Goal: Task Accomplishment & Management: Use online tool/utility

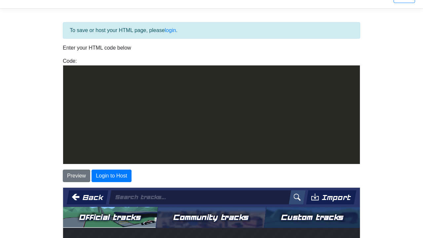
scroll to position [329, 0]
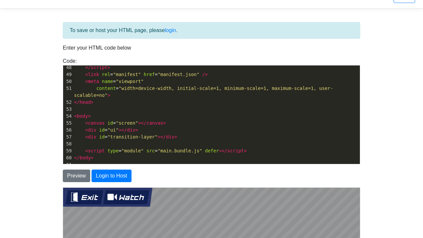
click at [74, 196] on button "Exit" at bounding box center [84, 197] width 38 height 14
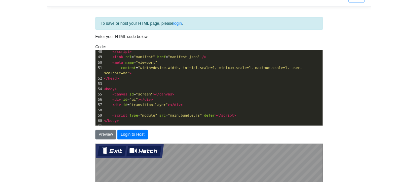
scroll to position [163, 0]
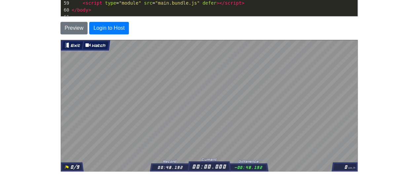
click at [73, 46] on button "Exit" at bounding box center [72, 45] width 21 height 8
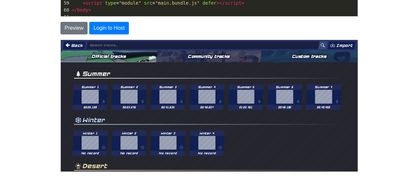
click at [70, 44] on button "Back" at bounding box center [73, 45] width 23 height 8
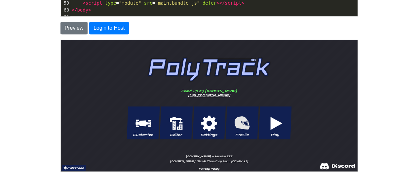
click at [73, 168] on button "Fullscreen" at bounding box center [73, 168] width 25 height 6
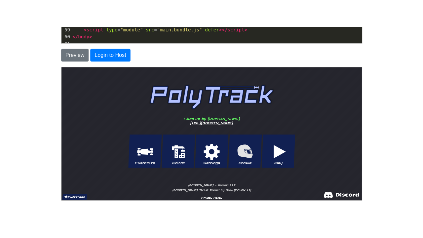
scroll to position [15, 0]
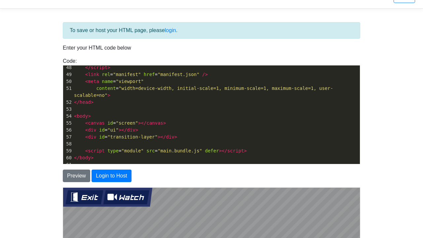
click at [89, 196] on button "Exit" at bounding box center [84, 197] width 38 height 14
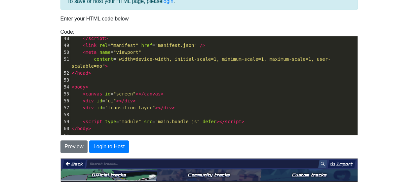
scroll to position [0, 0]
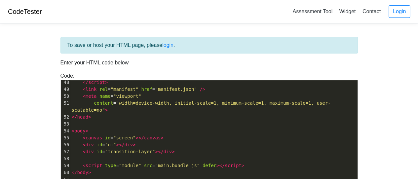
click at [143, 128] on pre "< body >" at bounding box center [213, 131] width 287 height 7
type textarea "<!DOCTYPE html> <!-- Ultimate Game Stash file--> <!-- For the regularly updatin…"
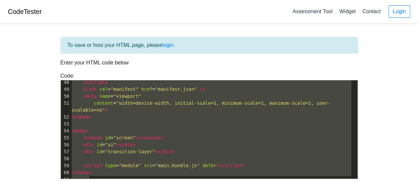
scroll to position [0, 0]
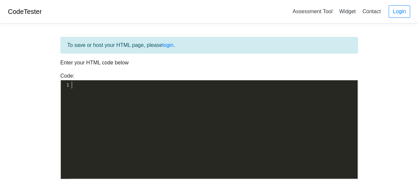
type textarea "<!DOCTYPE html> <!-- Ultimate Game Stash file--> <!-- For the regularly updatin…"
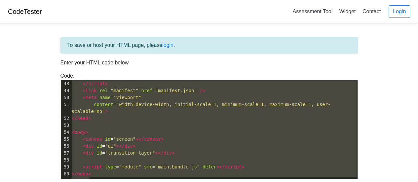
click at [237, 129] on pre "< body >" at bounding box center [213, 132] width 287 height 7
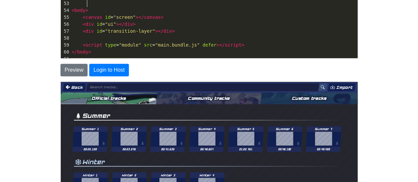
scroll to position [128, 0]
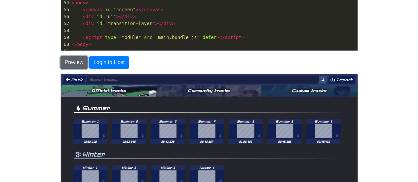
click at [70, 62] on button "Preview" at bounding box center [74, 62] width 27 height 13
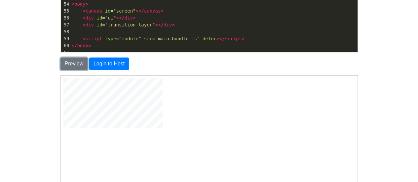
scroll to position [90, 0]
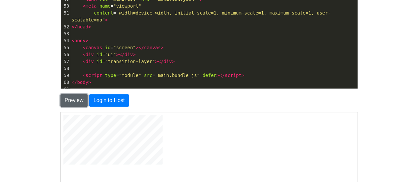
click at [69, 101] on button "Preview" at bounding box center [74, 100] width 27 height 13
click at [210, 51] on pre "< div id = "ui" ></ div >" at bounding box center [213, 54] width 287 height 7
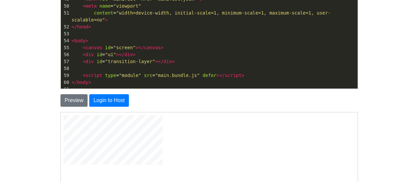
type textarea "<!DOCTYPE html> <!-- Ultimate Game Stash file--> <!-- For the regularly updatin…"
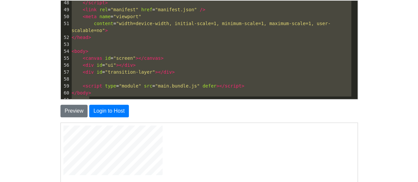
scroll to position [0, 0]
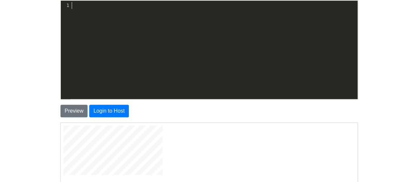
type textarea "<!DOCTYPE html> <!-- Ultimate Game Stash file--> <!-- For the regularly updatin…"
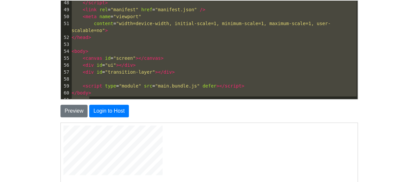
click at [38, 114] on body "CodeTester Assessment Tool Widget Contact Login To save or host your HTML page,…" at bounding box center [209, 109] width 418 height 378
click at [75, 62] on span at bounding box center [77, 65] width 11 height 7
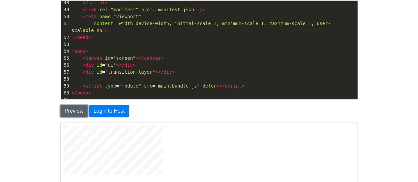
click at [78, 107] on button "Preview" at bounding box center [74, 111] width 27 height 13
click at [80, 110] on button "Preview" at bounding box center [74, 111] width 27 height 13
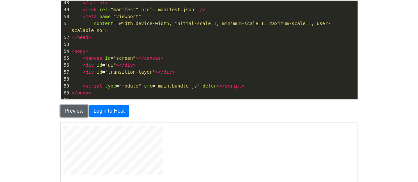
click at [80, 110] on button "Preview" at bounding box center [74, 111] width 27 height 13
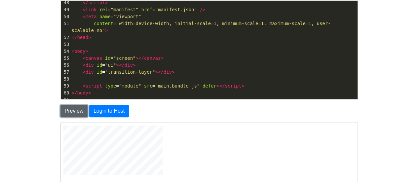
click at [80, 110] on button "Preview" at bounding box center [74, 111] width 27 height 13
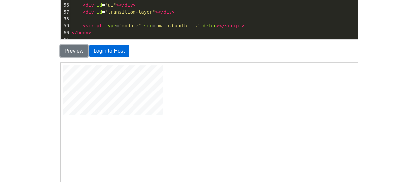
scroll to position [122, 0]
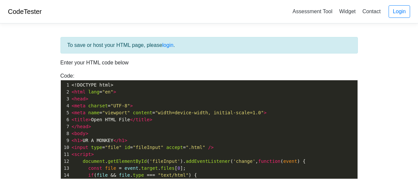
scroll to position [106, 0]
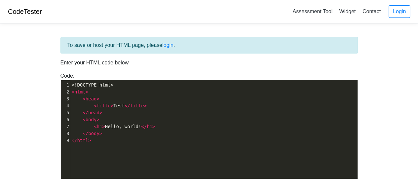
click at [167, 136] on pre "</ body >" at bounding box center [216, 133] width 293 height 7
type textarea "<!DOCTYPE html> <html> <head> <title>Test</title> </head> <body> <h1>Hello, wor…"
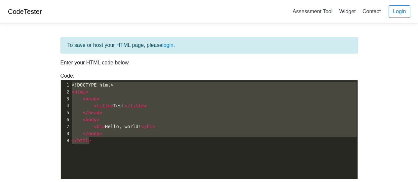
scroll to position [2, 2]
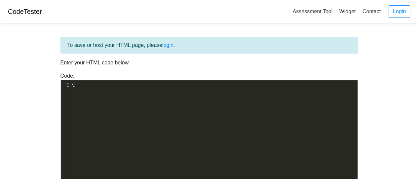
type textarea "\"
type textarea "<!DOCTYPE html> <!-- Ultimate Game Stash file--> <!-- For the regularly updatin…"
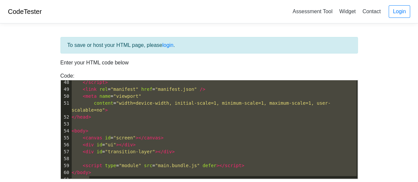
scroll to position [71, 0]
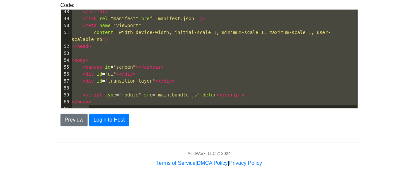
click at [104, 85] on pre "​" at bounding box center [213, 88] width 287 height 7
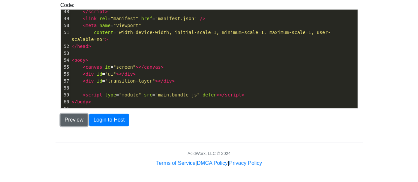
click at [71, 121] on button "Preview" at bounding box center [74, 120] width 27 height 13
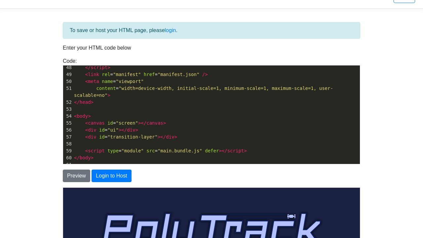
scroll to position [0, 0]
